Goal: Information Seeking & Learning: Learn about a topic

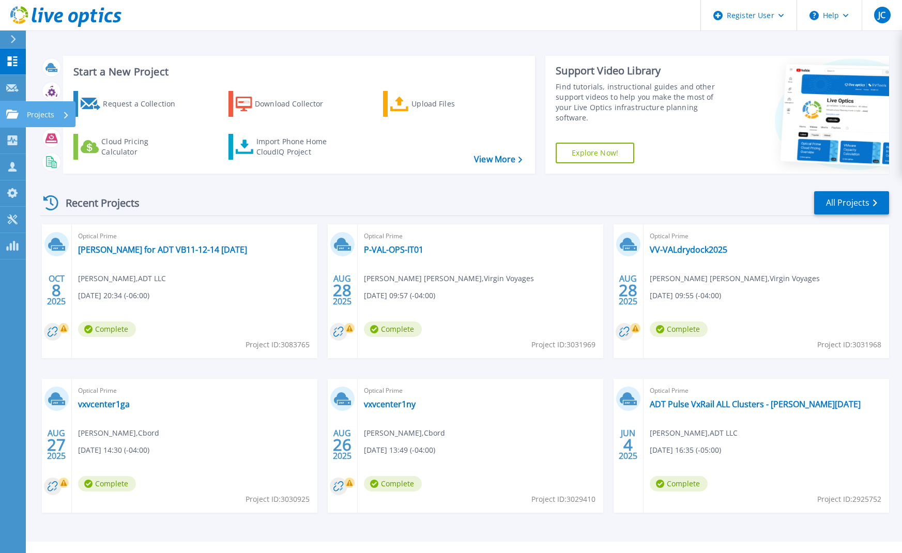
click at [14, 119] on link "Projects Projects" at bounding box center [13, 114] width 26 height 26
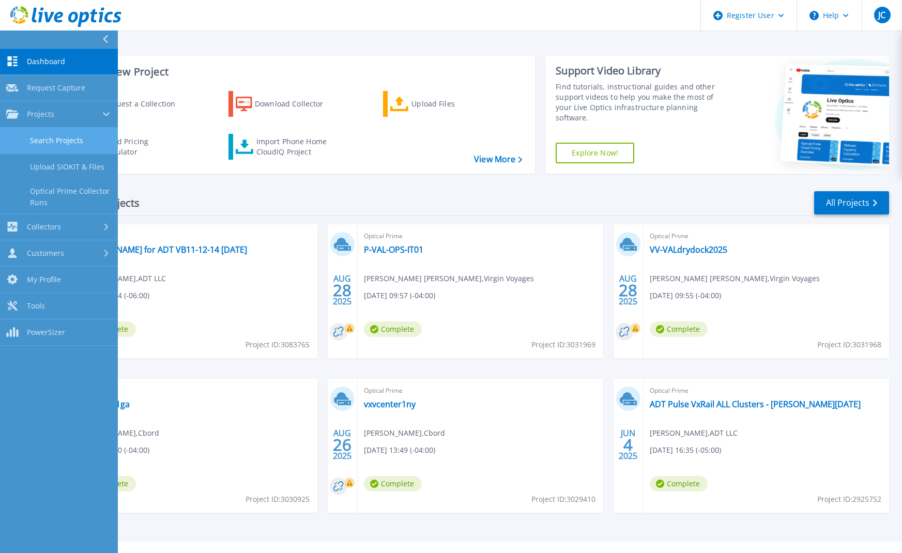
click at [78, 143] on link "Search Projects" at bounding box center [59, 141] width 118 height 26
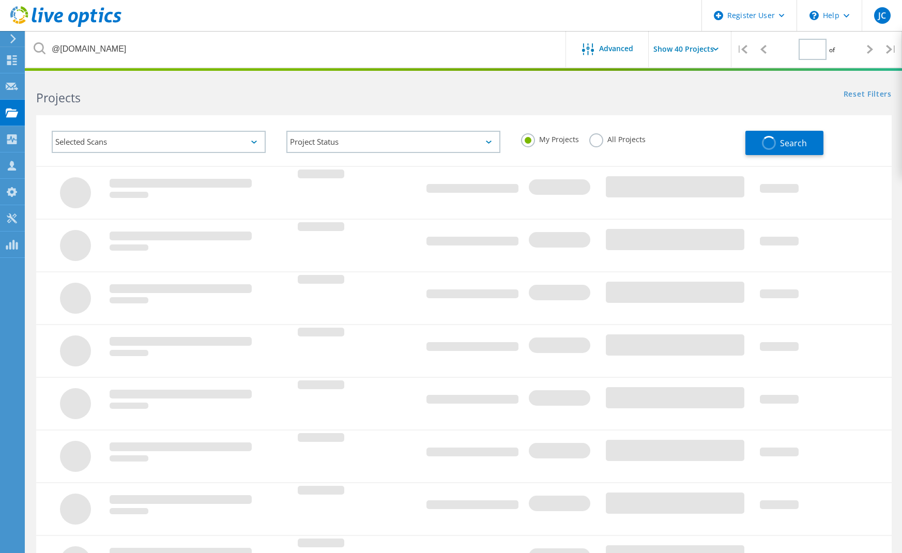
type input "1"
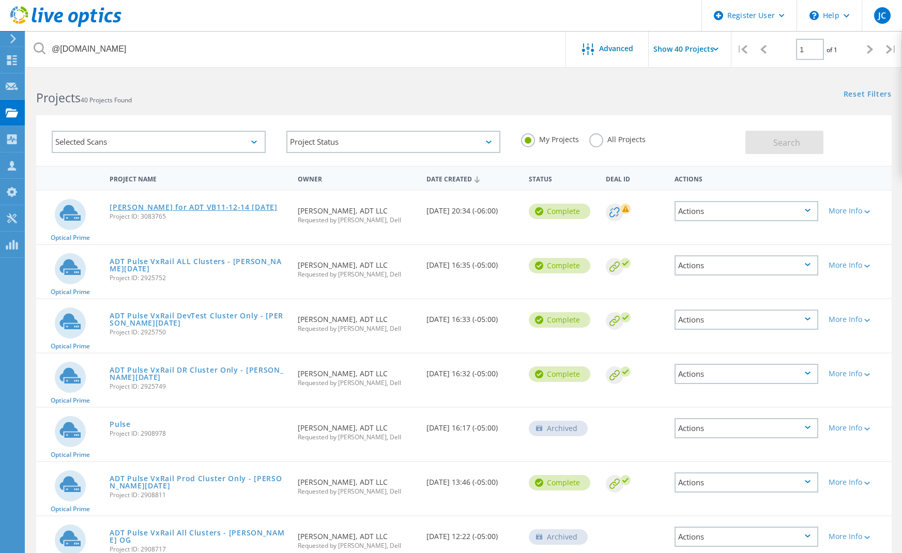
click at [246, 206] on link "[PERSON_NAME] for ADT VB11-12-14 [DATE]" at bounding box center [193, 207] width 167 height 7
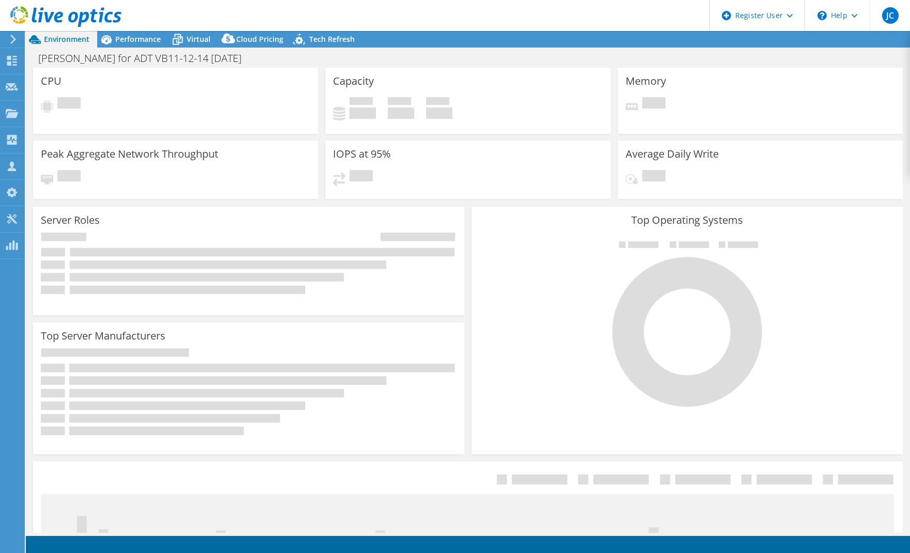
select select "USD"
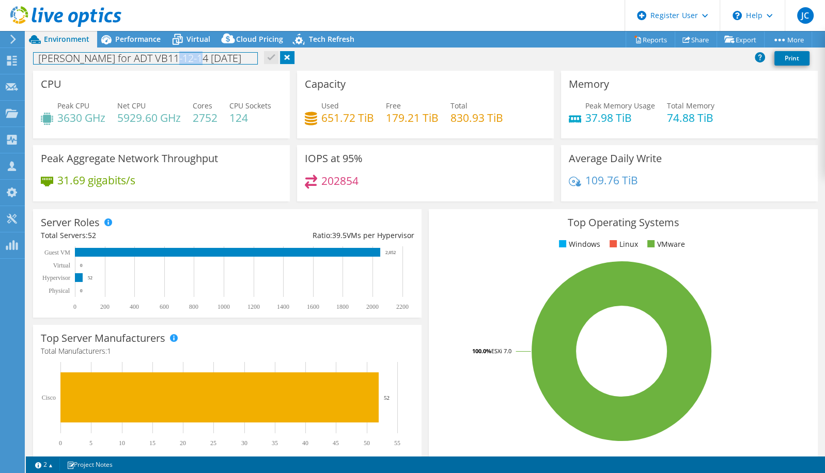
drag, startPoint x: 163, startPoint y: 60, endPoint x: 188, endPoint y: 59, distance: 24.3
click at [188, 59] on h1 "[PERSON_NAME] for ADT VB11-12-14 [DATE]" at bounding box center [146, 58] width 224 height 11
click at [152, 42] on span "Performance" at bounding box center [137, 39] width 45 height 10
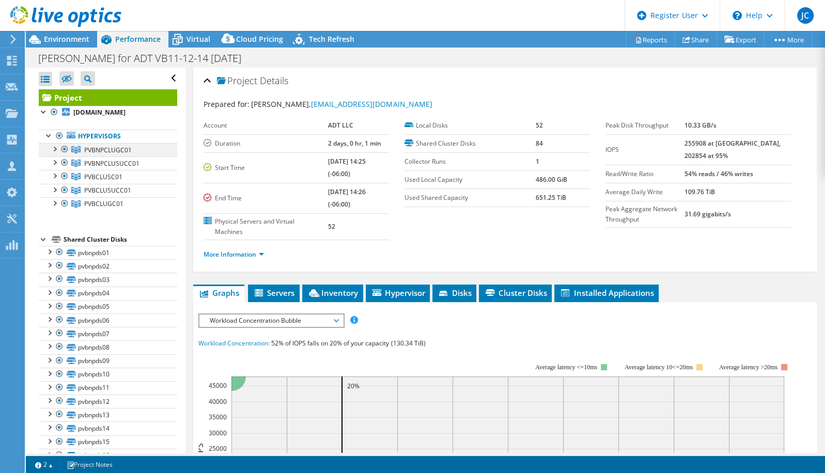
click at [53, 153] on div at bounding box center [54, 148] width 10 height 10
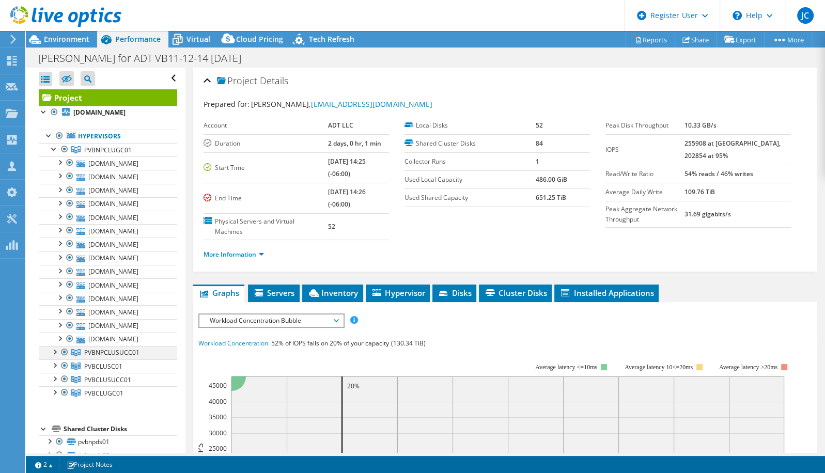
click at [56, 352] on div at bounding box center [54, 351] width 10 height 10
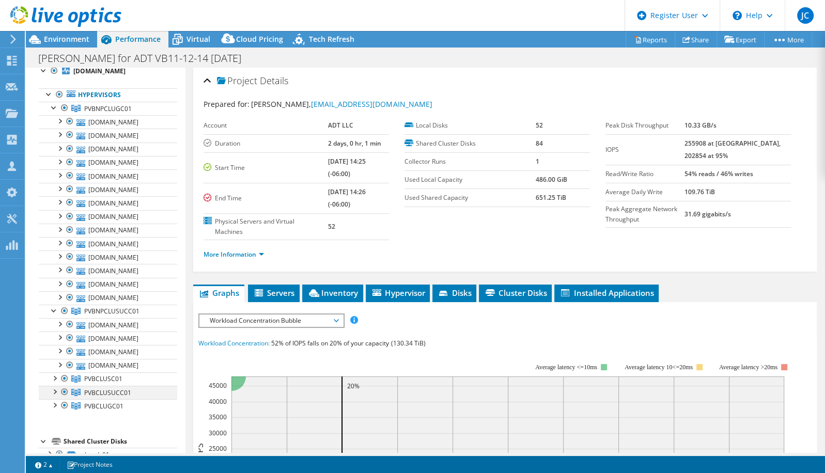
scroll to position [83, 0]
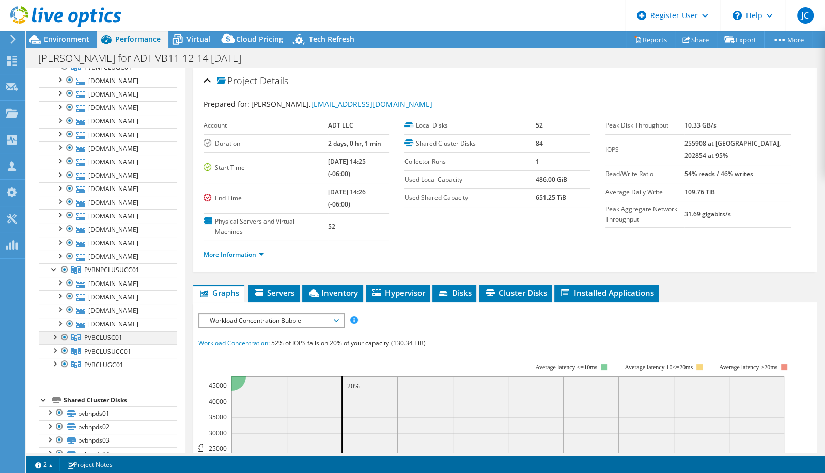
click at [56, 337] on div at bounding box center [54, 336] width 10 height 10
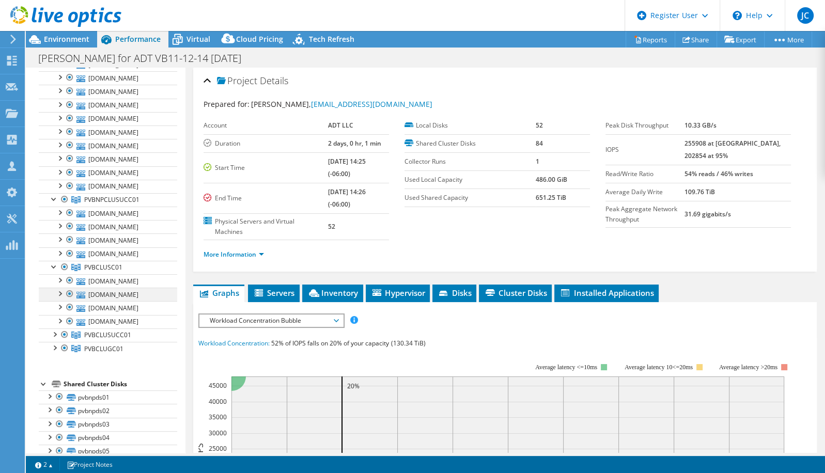
scroll to position [165, 0]
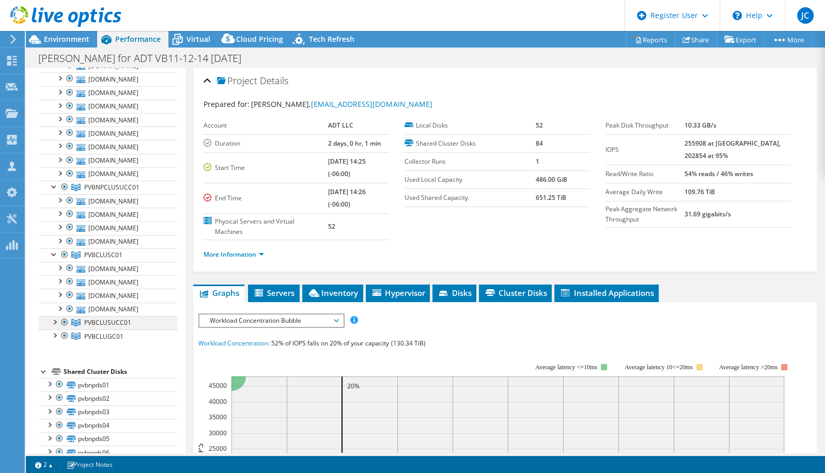
click at [54, 320] on div at bounding box center [54, 321] width 10 height 10
click at [52, 331] on div at bounding box center [54, 333] width 10 height 10
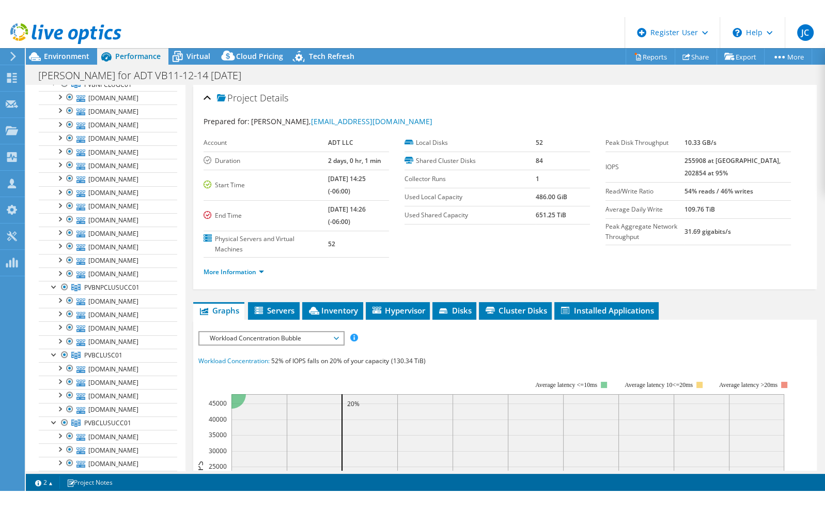
scroll to position [0, 0]
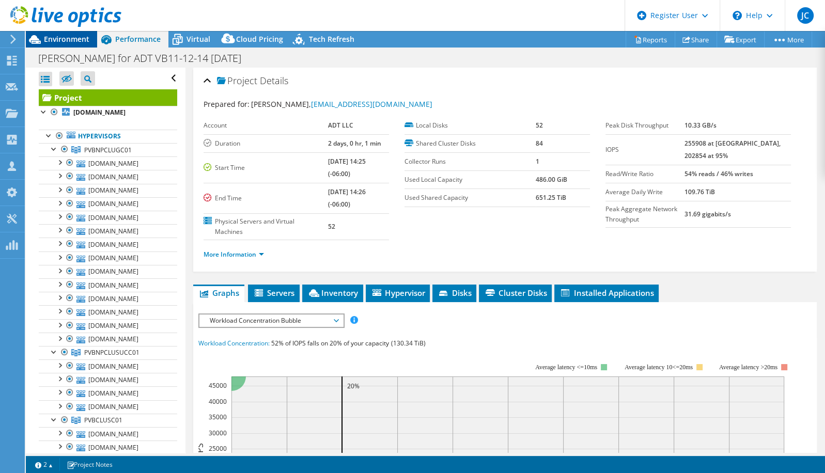
click at [67, 43] on span "Environment" at bounding box center [66, 39] width 45 height 10
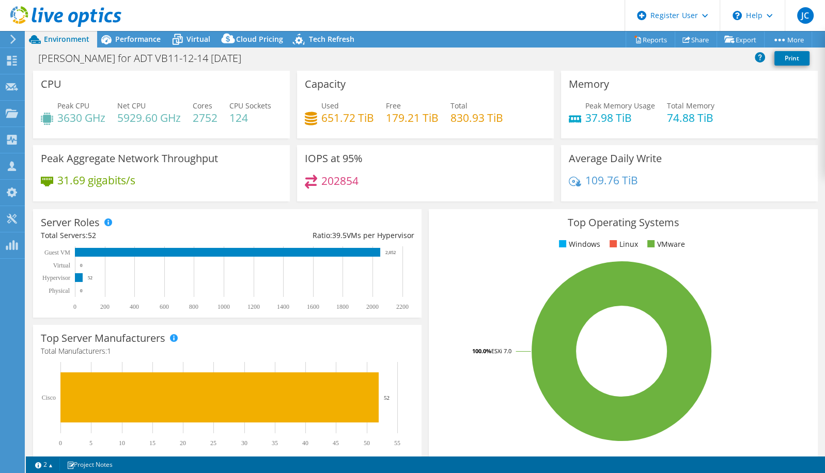
click at [93, 240] on span "52" at bounding box center [92, 236] width 8 height 10
click at [389, 255] on text "2,052" at bounding box center [391, 252] width 10 height 5
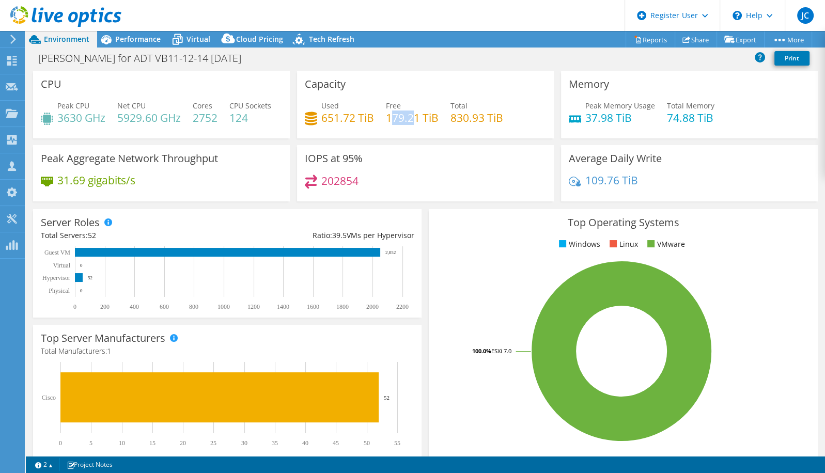
drag, startPoint x: 387, startPoint y: 116, endPoint x: 410, endPoint y: 116, distance: 23.8
click at [410, 116] on h4 "179.21 TiB" at bounding box center [412, 117] width 53 height 11
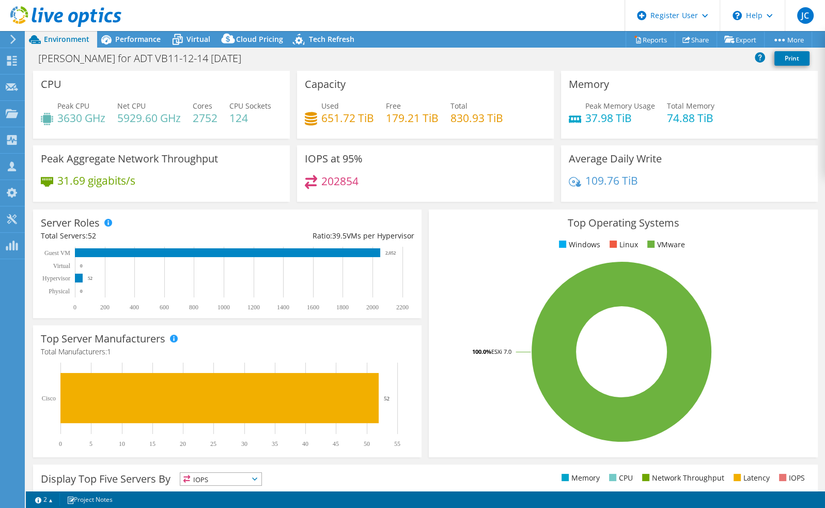
click at [461, 136] on div "Capacity Used 651.72 TiB Free 179.21 TiB Total 830.93 TiB" at bounding box center [425, 105] width 257 height 68
drag, startPoint x: 448, startPoint y: 119, endPoint x: 482, endPoint y: 117, distance: 33.7
click at [482, 117] on h4 "830.93 TiB" at bounding box center [477, 117] width 53 height 11
drag, startPoint x: 323, startPoint y: 210, endPoint x: 358, endPoint y: 211, distance: 35.2
click at [358, 197] on div "202854" at bounding box center [425, 186] width 241 height 22
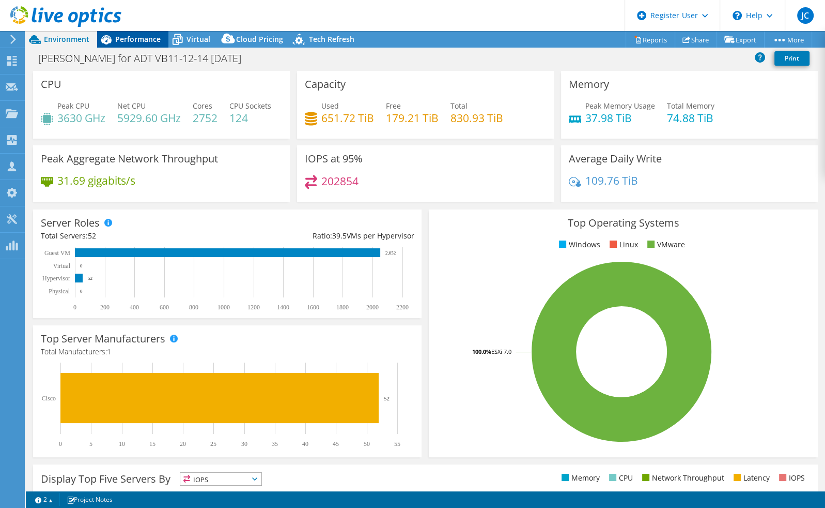
click at [131, 41] on span "Performance" at bounding box center [137, 39] width 45 height 10
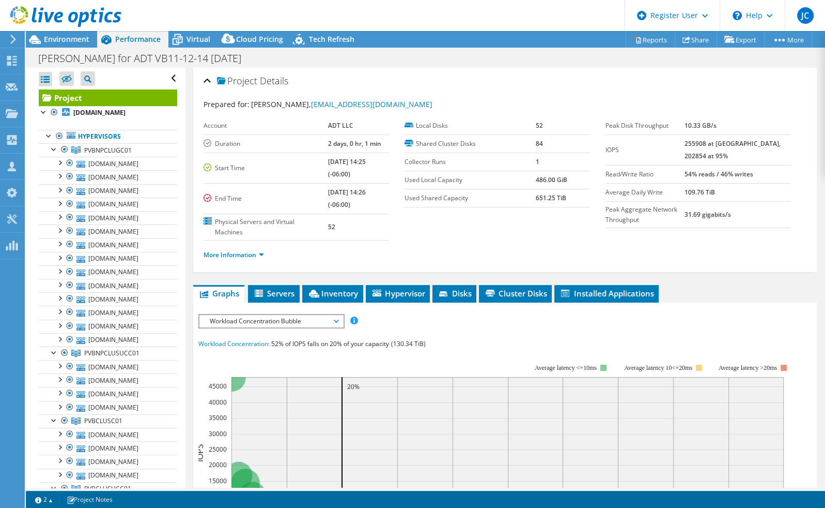
drag, startPoint x: 701, startPoint y: 124, endPoint x: 734, endPoint y: 125, distance: 33.1
click at [734, 125] on tr "Peak Disk Throughput 10.33 GB/s" at bounding box center [699, 126] width 186 height 18
click at [76, 40] on span "Environment" at bounding box center [66, 39] width 45 height 10
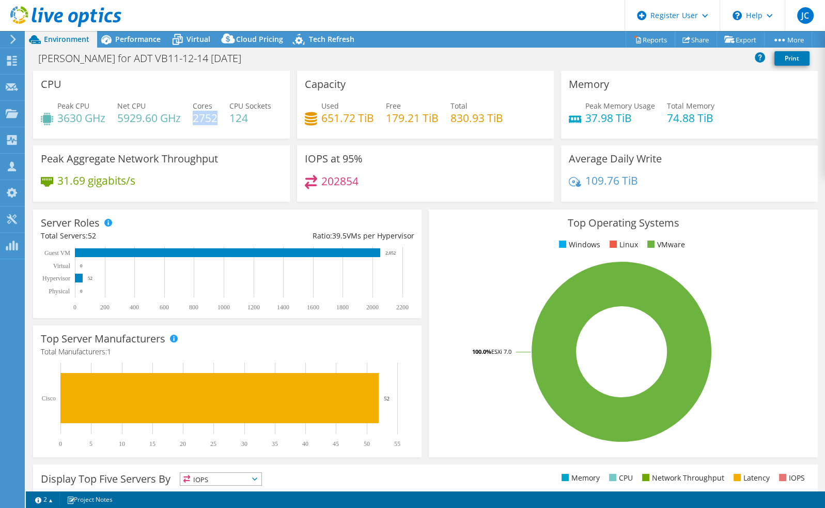
drag, startPoint x: 196, startPoint y: 117, endPoint x: 218, endPoint y: 116, distance: 21.2
click at [218, 116] on h4 "2752" at bounding box center [205, 117] width 25 height 11
click at [145, 40] on span "Performance" at bounding box center [137, 39] width 45 height 10
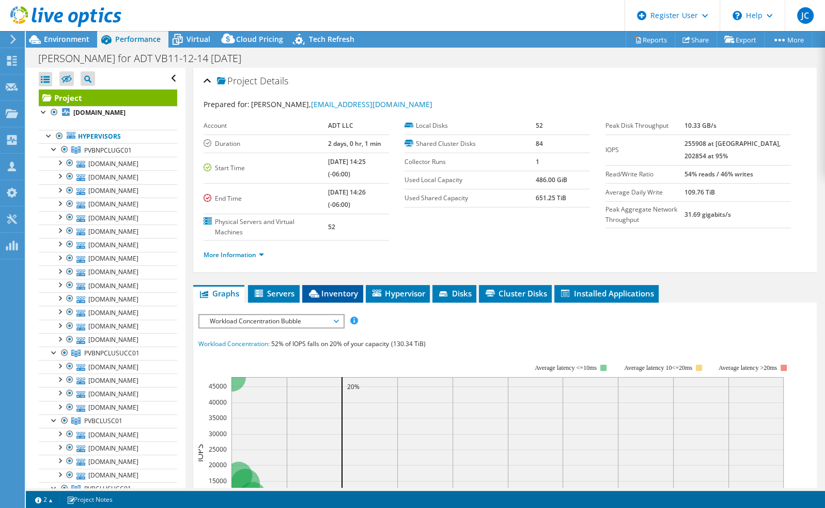
click at [326, 290] on span "Inventory" at bounding box center [333, 293] width 51 height 10
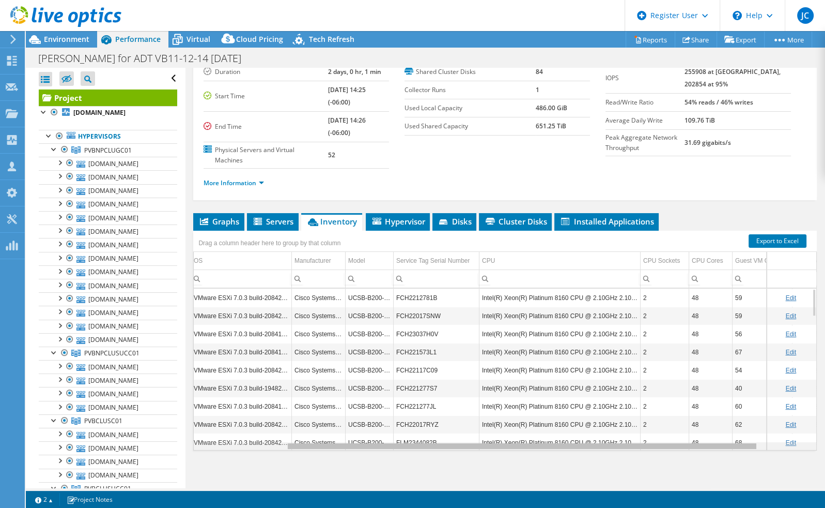
drag, startPoint x: 544, startPoint y: 446, endPoint x: 647, endPoint y: 446, distance: 102.9
click at [647, 446] on body "JC Dell User [PERSON_NAME] [PERSON_NAME][EMAIL_ADDRESS][PERSON_NAME][DOMAIN_NAM…" at bounding box center [412, 254] width 825 height 508
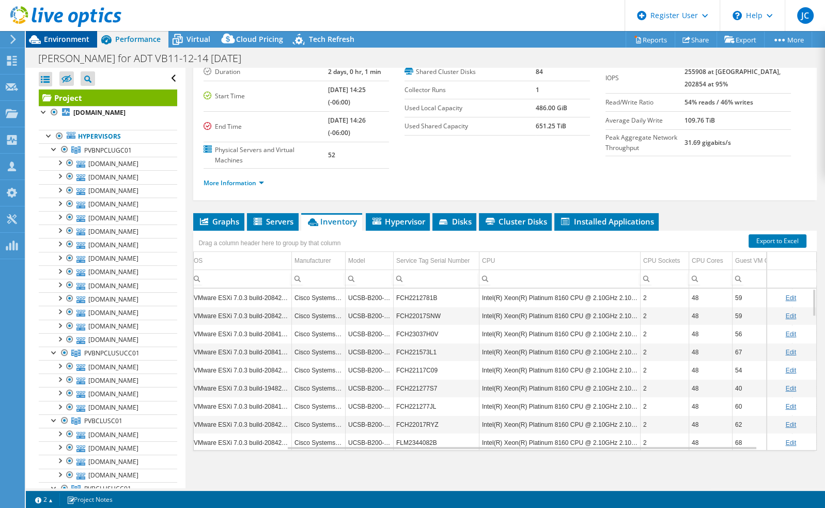
click at [45, 37] on span "Environment" at bounding box center [66, 39] width 45 height 10
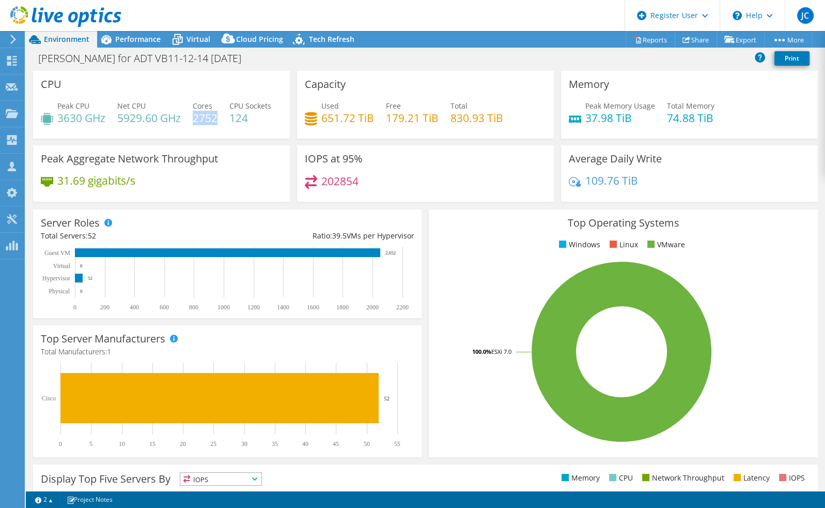
drag, startPoint x: 196, startPoint y: 118, endPoint x: 216, endPoint y: 118, distance: 19.6
click at [216, 118] on h4 "2752" at bounding box center [205, 117] width 25 height 11
click at [147, 42] on span "Performance" at bounding box center [137, 39] width 45 height 10
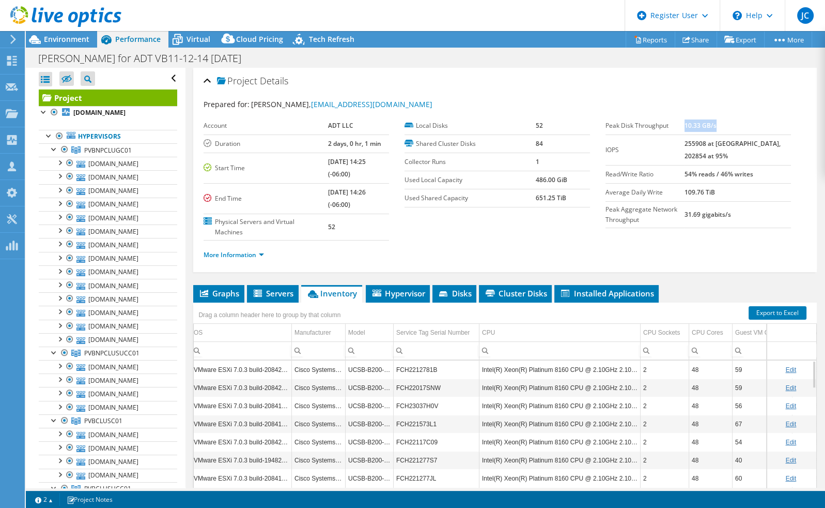
drag, startPoint x: 703, startPoint y: 125, endPoint x: 736, endPoint y: 126, distance: 32.6
click at [736, 126] on td "10.33 GB/s" at bounding box center [738, 126] width 106 height 18
click at [70, 43] on span "Environment" at bounding box center [66, 39] width 45 height 10
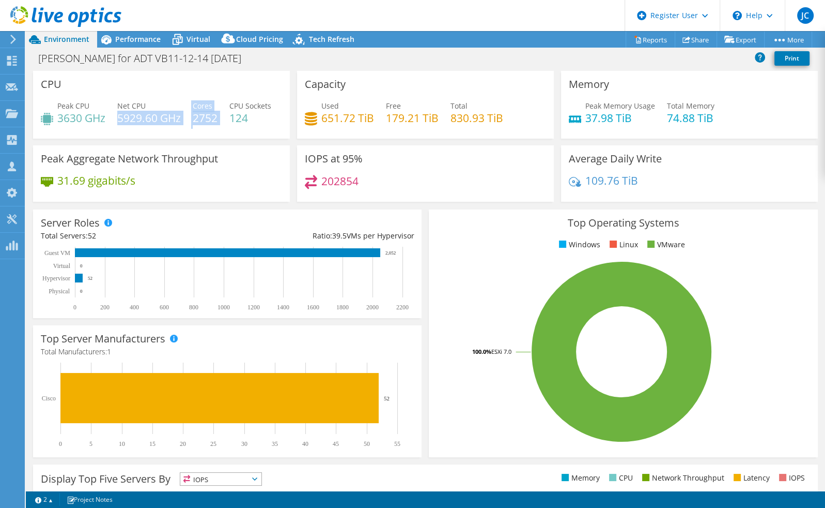
drag, startPoint x: 120, startPoint y: 117, endPoint x: 220, endPoint y: 115, distance: 100.3
click at [220, 115] on div "Peak CPU 3630 GHz Net CPU 5929.60 GHz Cores 2752 CPU Sockets 124" at bounding box center [161, 117] width 241 height 34
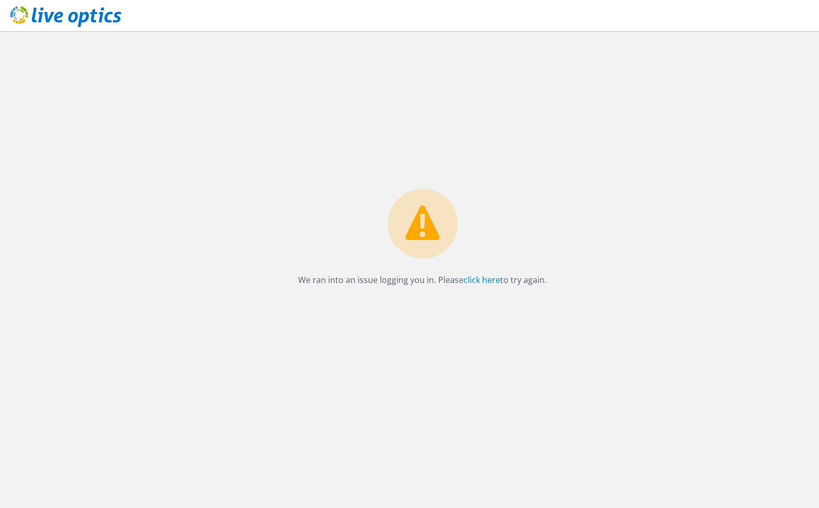
click at [37, 30] on div at bounding box center [60, 17] width 121 height 35
click at [47, 20] on use at bounding box center [65, 16] width 111 height 21
